Goal: Find contact information: Find contact information

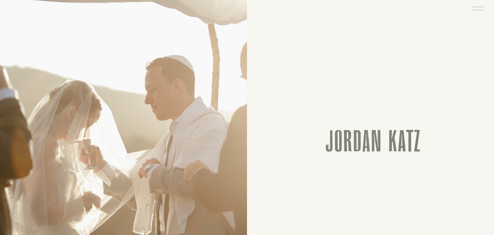
click at [481, 10] on icon at bounding box center [478, 8] width 16 height 17
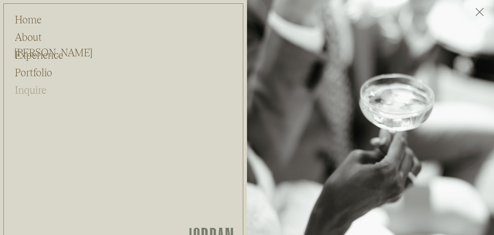
click at [33, 93] on h2 "Inquire" at bounding box center [33, 88] width 37 height 13
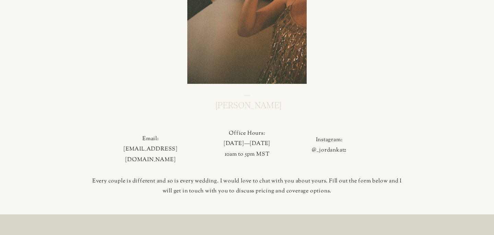
scroll to position [165, 0]
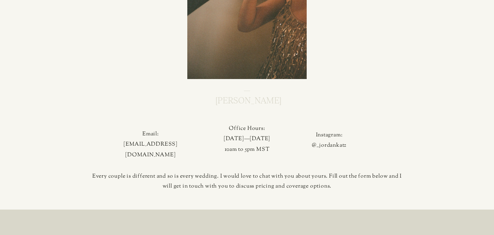
click at [164, 146] on p "Email: [EMAIL_ADDRESS][DOMAIN_NAME]" at bounding box center [150, 139] width 67 height 20
copy p "[EMAIL_ADDRESS][DOMAIN_NAME]"
